Goal: Find specific page/section: Find specific page/section

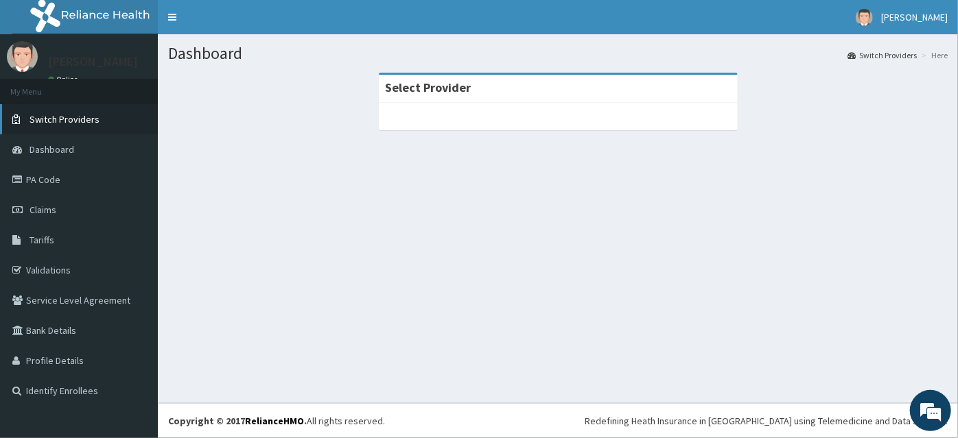
click at [81, 117] on span "Switch Providers" at bounding box center [64, 119] width 70 height 12
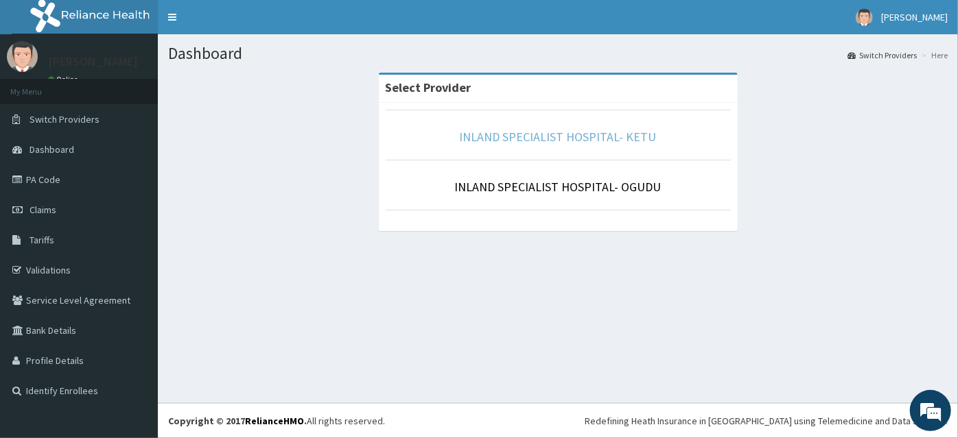
click at [605, 139] on link "INLAND SPECIALIST HOSPITAL- KETU" at bounding box center [558, 137] width 197 height 16
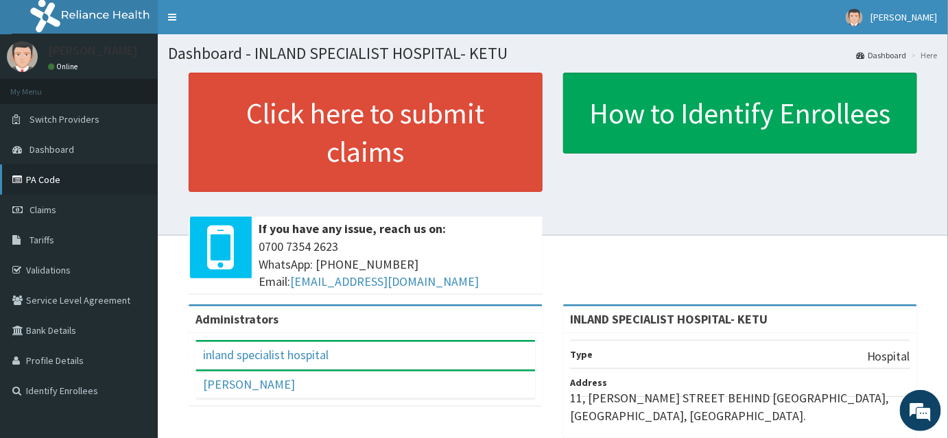
click at [51, 184] on link "PA Code" at bounding box center [79, 180] width 158 height 30
